Goal: Transaction & Acquisition: Download file/media

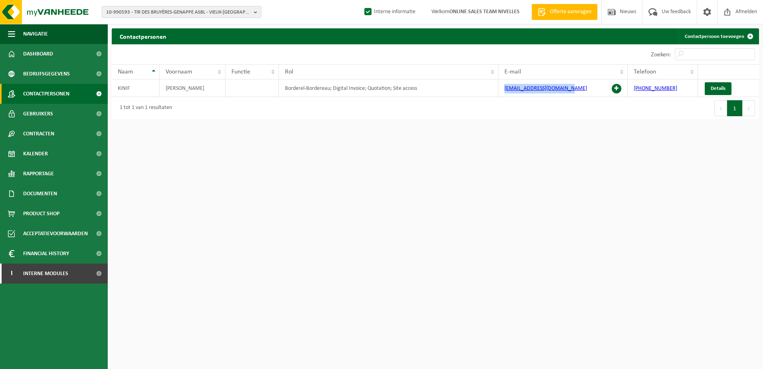
click at [257, 12] on b "button" at bounding box center [257, 11] width 7 height 11
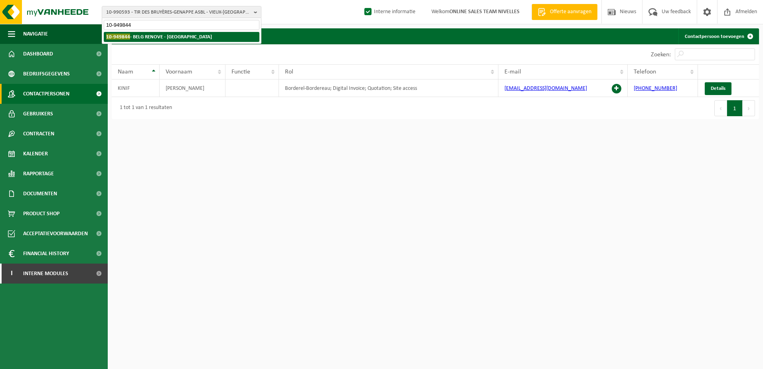
type input "10-949844"
click at [190, 36] on strong "10-949844 - BELG RENOVE - WATERLOO" at bounding box center [159, 37] width 106 height 6
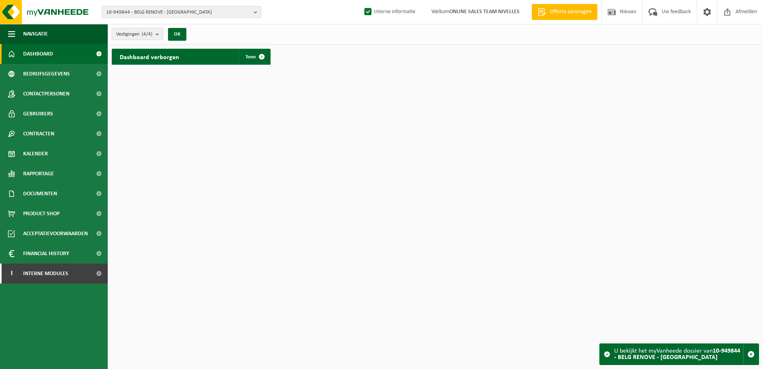
drag, startPoint x: 70, startPoint y: 196, endPoint x: 71, endPoint y: 204, distance: 7.7
click at [70, 196] on link "Documenten" at bounding box center [54, 194] width 108 height 20
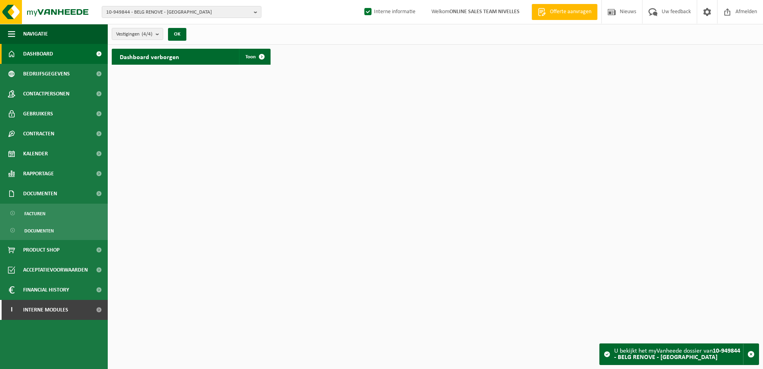
click at [74, 221] on ul "Facturen Documenten" at bounding box center [54, 222] width 108 height 36
click at [76, 211] on link "Facturen" at bounding box center [54, 213] width 104 height 15
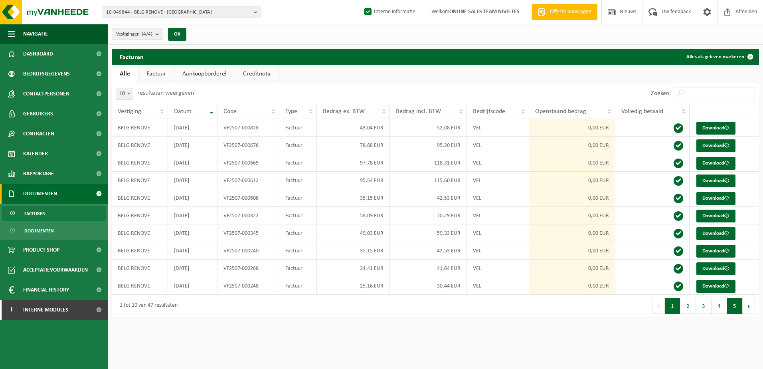
click at [737, 312] on button "5" at bounding box center [735, 306] width 16 height 16
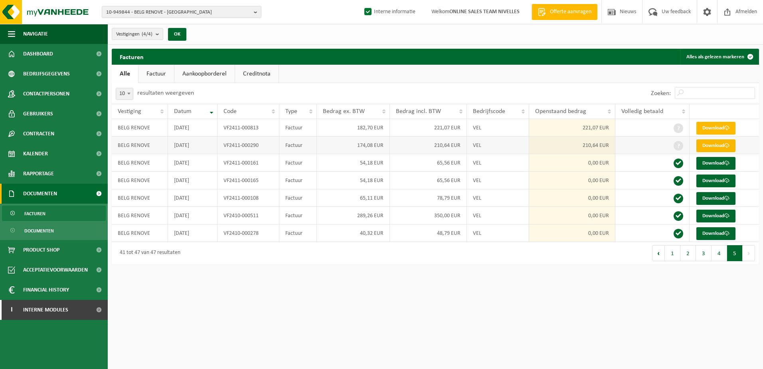
click at [723, 144] on link "Download" at bounding box center [715, 145] width 39 height 13
click at [727, 126] on span at bounding box center [726, 127] width 5 height 5
click at [255, 13] on b "button" at bounding box center [257, 11] width 7 height 11
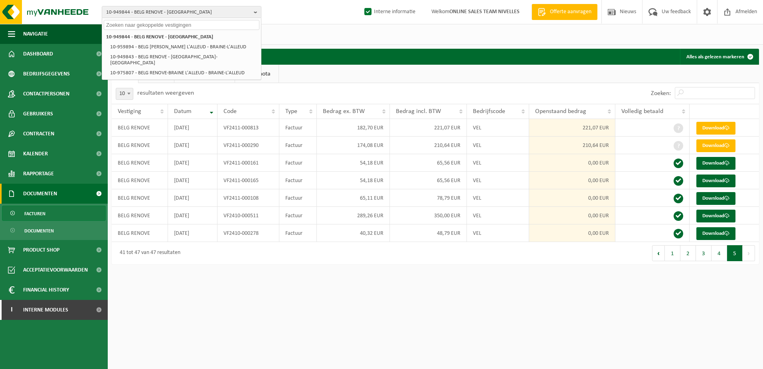
click at [242, 26] on input "text" at bounding box center [182, 25] width 156 height 10
paste input "10-951040"
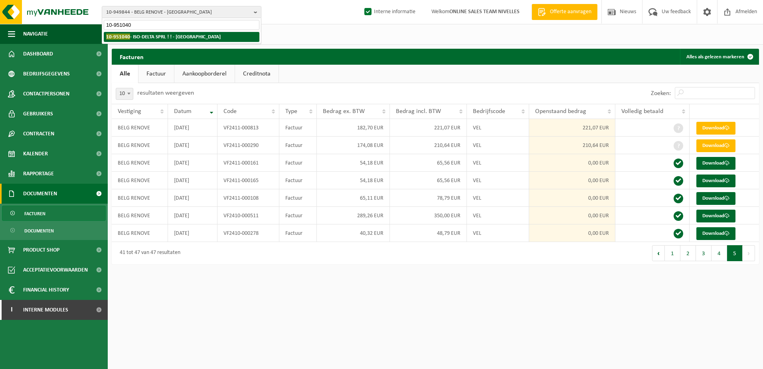
type input "10-951040"
click at [173, 35] on strong "10-951040 - ISO-DELTA SPRL ! ! - WAVRE" at bounding box center [163, 37] width 115 height 6
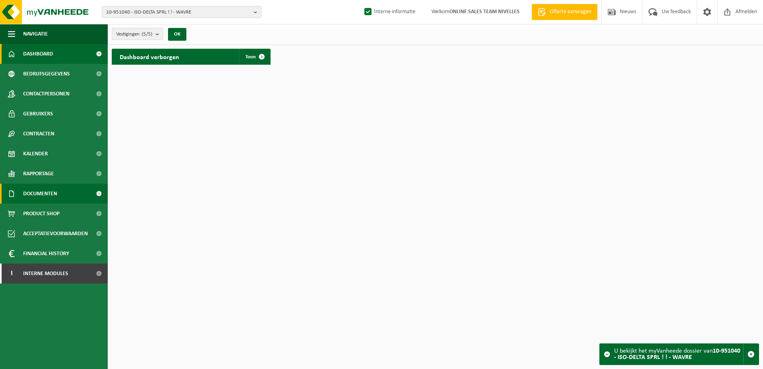
click at [55, 201] on span "Documenten" at bounding box center [40, 194] width 34 height 20
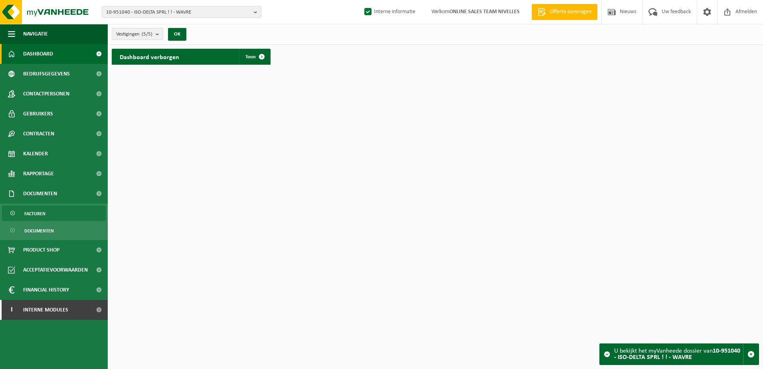
click at [55, 211] on link "Facturen" at bounding box center [54, 213] width 104 height 15
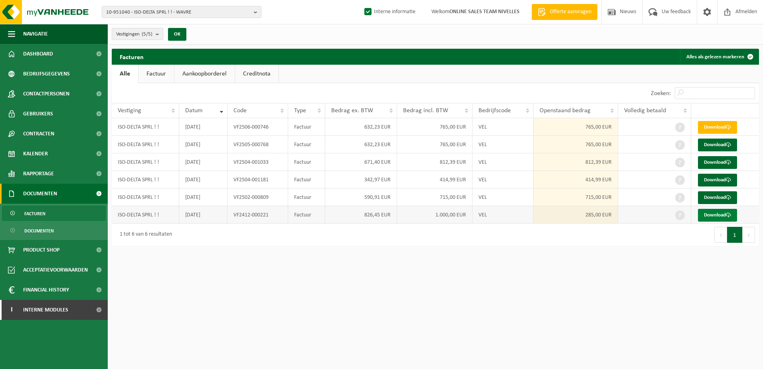
click at [709, 216] on link "Download" at bounding box center [717, 215] width 39 height 13
click at [726, 193] on link "Download" at bounding box center [717, 197] width 39 height 13
click at [724, 178] on link "Download" at bounding box center [717, 180] width 39 height 13
click at [715, 164] on link "Download" at bounding box center [717, 162] width 39 height 13
click at [725, 148] on link "Download" at bounding box center [717, 144] width 39 height 13
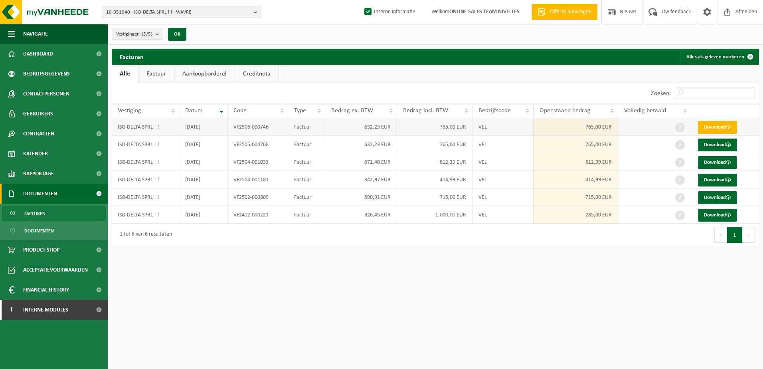
click at [720, 124] on link "Download" at bounding box center [717, 127] width 39 height 13
click at [91, 314] on span at bounding box center [99, 310] width 18 height 20
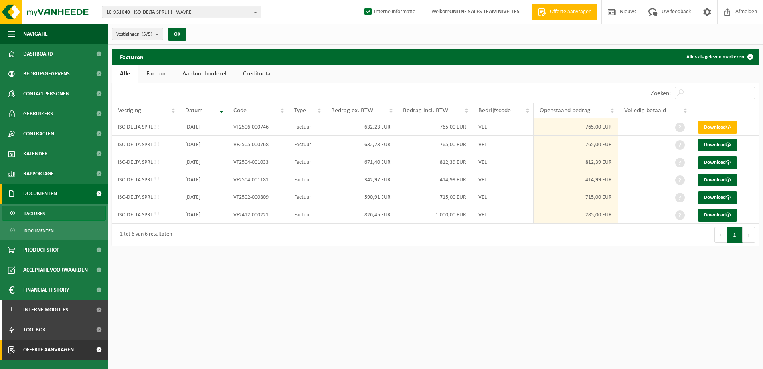
click at [97, 348] on span at bounding box center [99, 350] width 18 height 20
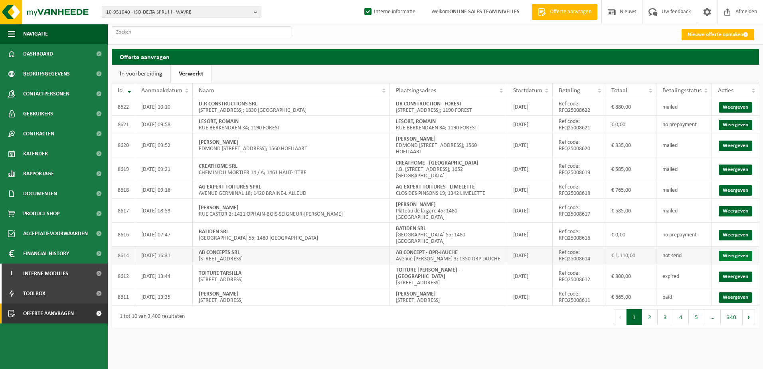
click at [723, 251] on link "Weergeven" at bounding box center [736, 256] width 34 height 10
click at [738, 206] on link "Weergeven" at bounding box center [736, 211] width 34 height 10
click at [733, 185] on link "Weergeven" at bounding box center [736, 190] width 34 height 10
click at [722, 166] on link "Weergeven" at bounding box center [736, 169] width 34 height 10
click at [735, 144] on link "Weergeven" at bounding box center [736, 145] width 34 height 10
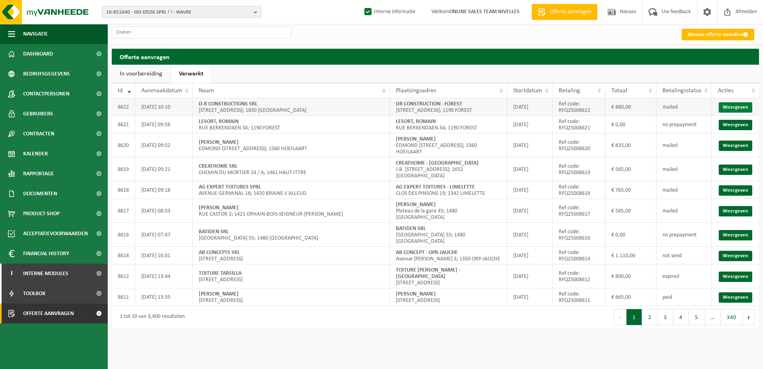
click at [741, 108] on link "Weergeven" at bounding box center [736, 107] width 34 height 10
drag, startPoint x: 461, startPoint y: 233, endPoint x: 397, endPoint y: 234, distance: 63.9
click at [397, 247] on td "AB CONCEPT - OPR-JAUCHE Avenue Adrien Stas 3; 1350 ORP-JAUCHE" at bounding box center [448, 256] width 117 height 18
copy strong "AB CONCEPT - OPR-JAUCHE"
click at [743, 251] on link "Weergeven" at bounding box center [736, 256] width 34 height 10
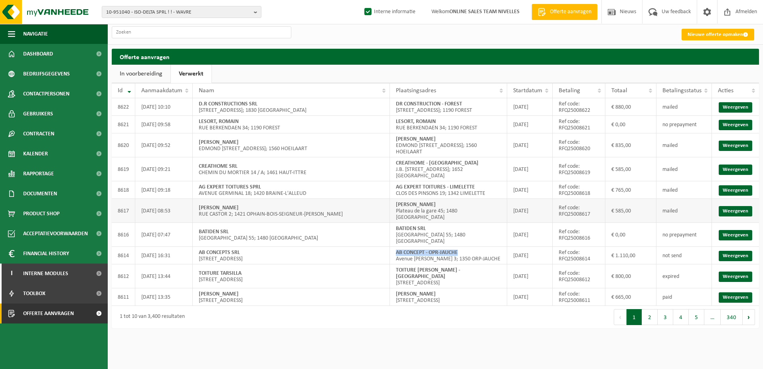
drag, startPoint x: 437, startPoint y: 197, endPoint x: 397, endPoint y: 195, distance: 40.0
click at [397, 199] on td "NIKOLLI - TUBIZE Plateau de la gare 45; 1480 TUBIZE" at bounding box center [448, 211] width 117 height 24
copy strong "NIKOLLI - TUBIZE"
click at [747, 206] on link "Weergeven" at bounding box center [736, 211] width 34 height 10
drag, startPoint x: 477, startPoint y: 182, endPoint x: 397, endPoint y: 182, distance: 79.8
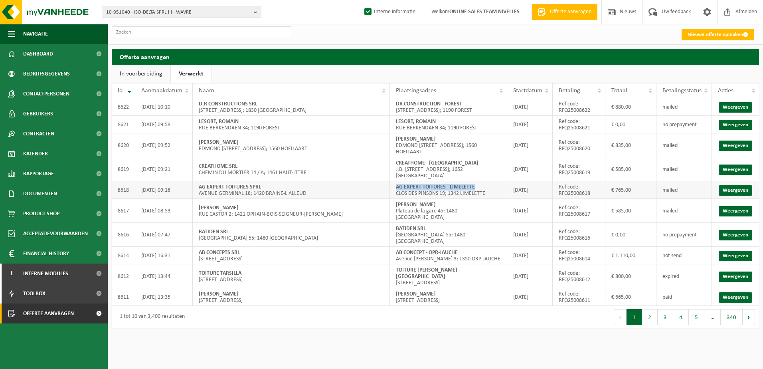
click at [397, 182] on td "AG EXPERT TOITURES - LIMELETTE CLOS DES PINSONS 19; 1342 LIMELETTE" at bounding box center [448, 190] width 117 height 18
copy strong "AG EXPERT TOITURES - LIMELETTE"
click at [749, 185] on link "Weergeven" at bounding box center [736, 190] width 34 height 10
drag, startPoint x: 461, startPoint y: 163, endPoint x: 396, endPoint y: 161, distance: 65.1
click at [396, 161] on td "CREATHOME - ALSEMBERG J.B. Vandenboschstraat 41; 1652 ALSEMBERG" at bounding box center [448, 169] width 117 height 24
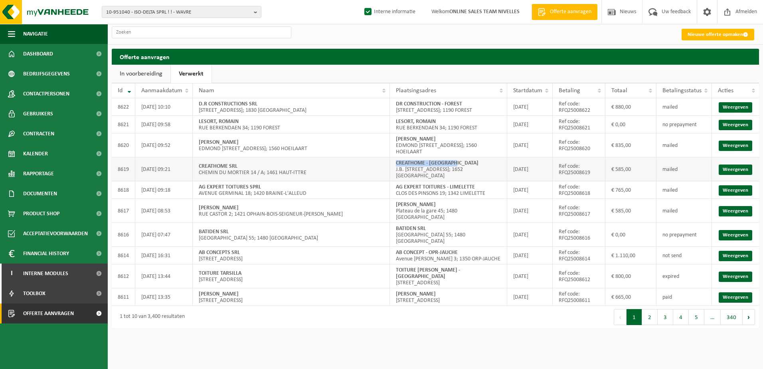
copy strong "CREATHOME - ALSEMBERG"
click at [739, 164] on link "Weergeven" at bounding box center [736, 169] width 34 height 10
click at [467, 331] on html "10-951040 - ISO-DELTA SPRL ! ! - WAVRE 10-951040 - ISO-DELTA SPRL ! ! - WAVRE 1…" at bounding box center [381, 184] width 763 height 369
drag, startPoint x: 459, startPoint y: 142, endPoint x: 397, endPoint y: 140, distance: 61.5
click at [397, 140] on td "CZESNALOWICZ MONIQUE EDMOND VANDERVAERENSTRAAT 72; 1560 HOEILAART" at bounding box center [448, 145] width 117 height 24
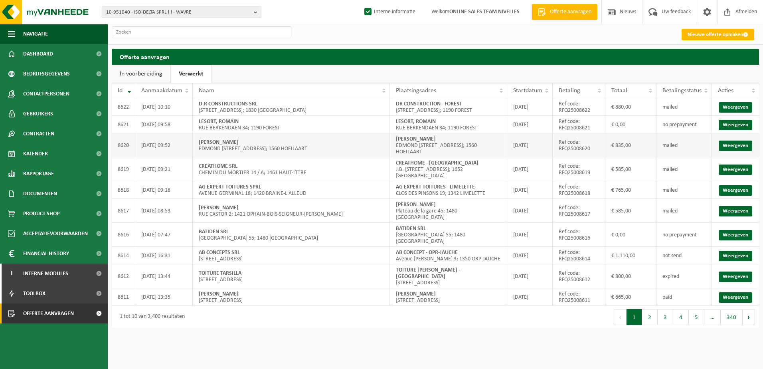
copy strong "CZESNALOWICZ MONIQUE"
click at [736, 142] on link "Weergeven" at bounding box center [736, 145] width 34 height 10
drag, startPoint x: 464, startPoint y: 103, endPoint x: 398, endPoint y: 105, distance: 65.9
click at [398, 105] on td "DR CONSTRUCTION - FOREST RUE DE FIERLANT 163; 1190 FOREST" at bounding box center [448, 107] width 117 height 18
copy strong "DR CONSTRUCTION - FOREST"
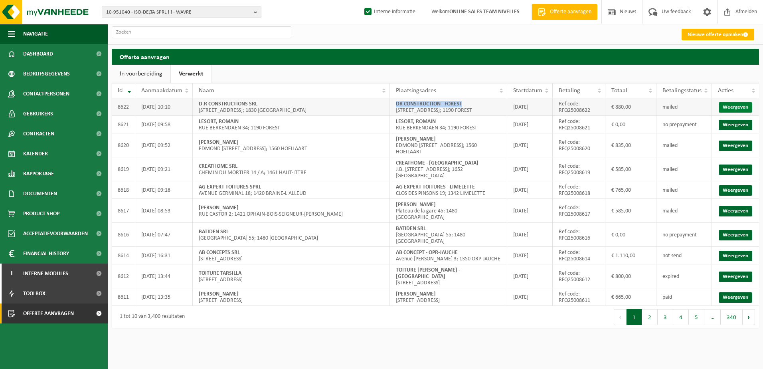
click at [725, 107] on link "Weergeven" at bounding box center [736, 107] width 34 height 10
click at [550, 342] on html "10-951040 - ISO-DELTA SPRL ! ! - WAVRE 10-951040 - ISO-DELTA SPRL ! ! - WAVRE 1…" at bounding box center [381, 184] width 763 height 369
click at [257, 12] on b "button" at bounding box center [257, 11] width 7 height 11
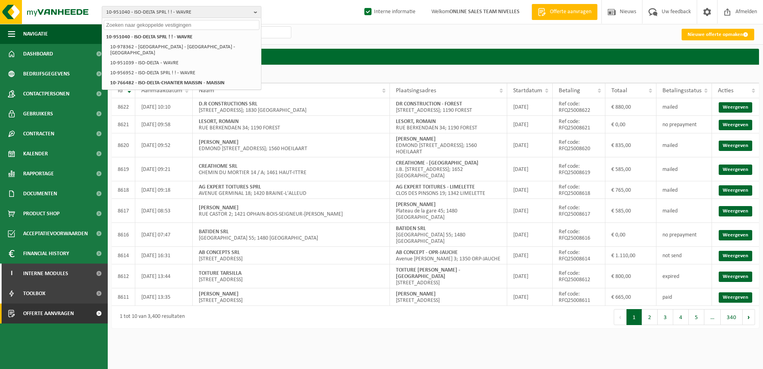
click at [173, 25] on input "text" at bounding box center [182, 25] width 156 height 10
paste input "10-949894"
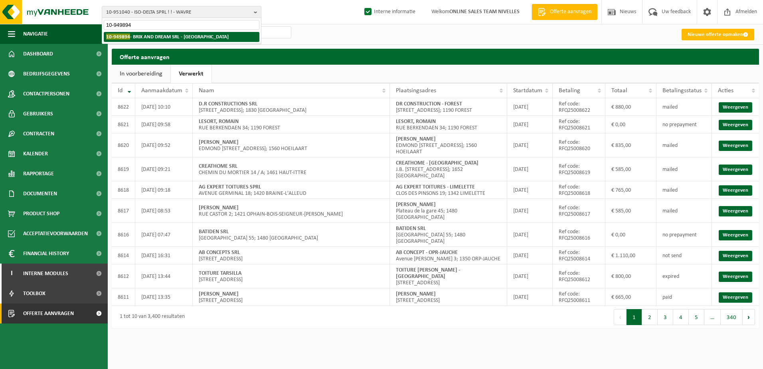
type input "10-949894"
click at [176, 38] on strong "10-949894 - BRIX AND DREAM SRL - RHODE-SAINT-GENESE" at bounding box center [167, 37] width 123 height 6
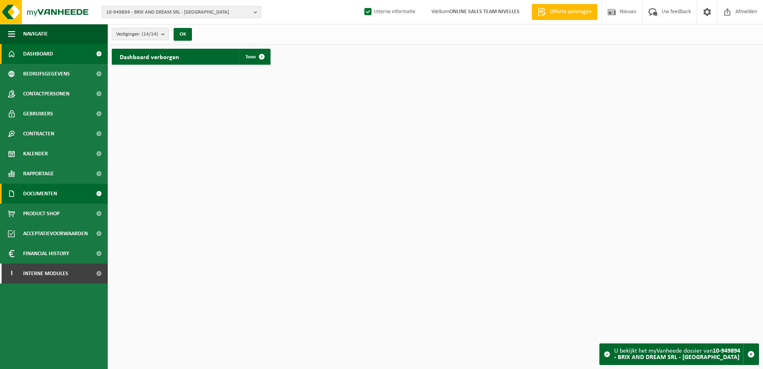
click at [61, 190] on link "Documenten" at bounding box center [54, 194] width 108 height 20
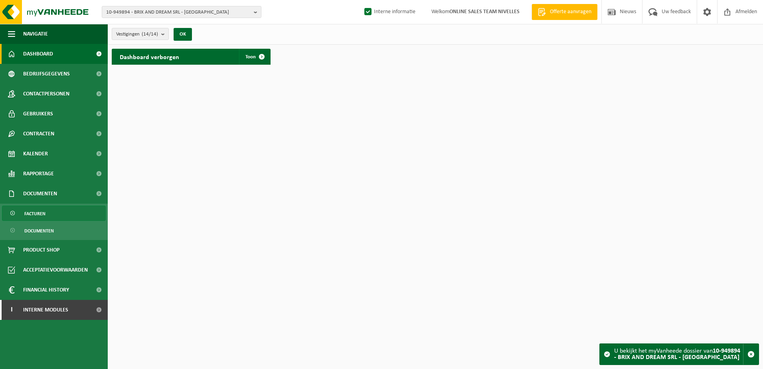
click at [68, 211] on link "Facturen" at bounding box center [54, 213] width 104 height 15
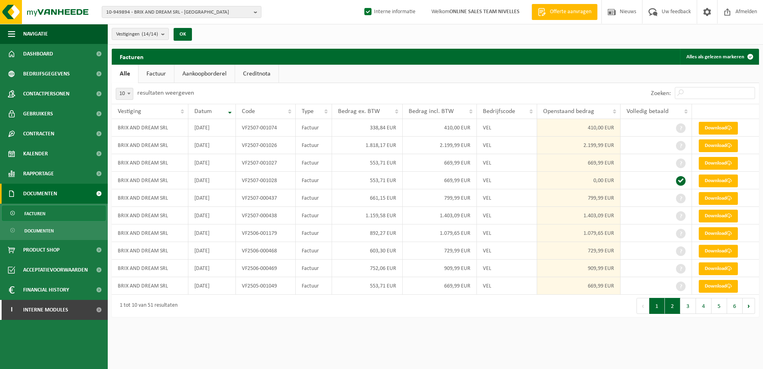
click at [672, 306] on button "2" at bounding box center [673, 306] width 16 height 16
click at [659, 307] on button "1" at bounding box center [657, 306] width 16 height 16
click at [727, 287] on link "Download" at bounding box center [718, 286] width 39 height 13
click at [722, 269] on link "Download" at bounding box center [718, 268] width 39 height 13
click at [718, 252] on link "Download" at bounding box center [718, 251] width 39 height 13
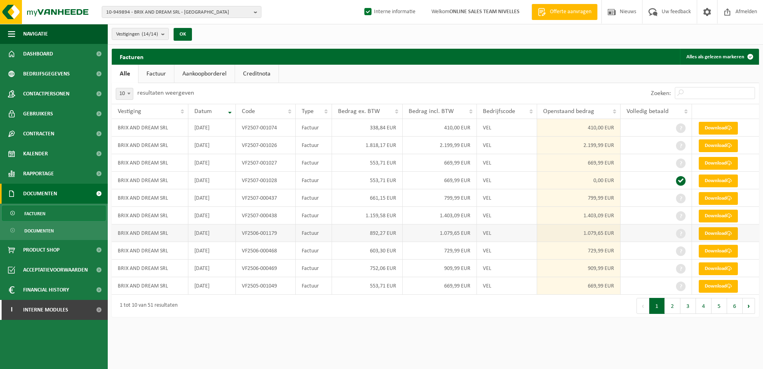
click at [723, 232] on link "Download" at bounding box center [718, 233] width 39 height 13
click at [712, 215] on link "Download" at bounding box center [718, 216] width 39 height 13
click at [723, 196] on link "Download" at bounding box center [718, 198] width 39 height 13
click at [734, 162] on link "Download" at bounding box center [718, 163] width 39 height 13
click at [710, 148] on link "Download" at bounding box center [718, 145] width 39 height 13
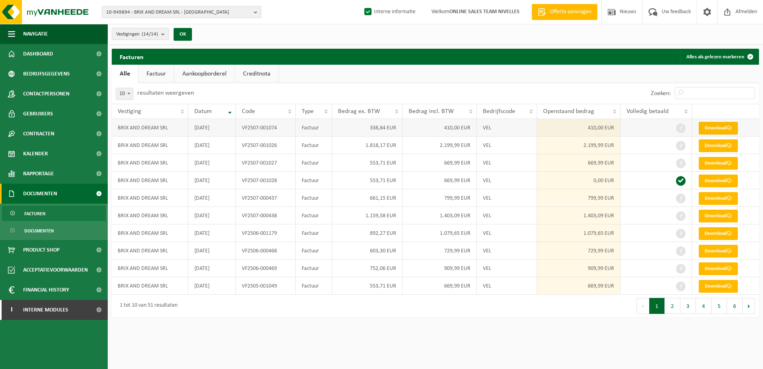
click at [728, 125] on link "Download" at bounding box center [718, 128] width 39 height 13
